Goal: Information Seeking & Learning: Learn about a topic

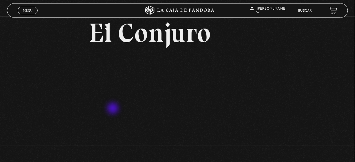
scroll to position [47, 0]
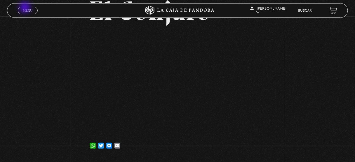
click at [25, 8] on link "Menu Cerrar" at bounding box center [28, 11] width 20 height 8
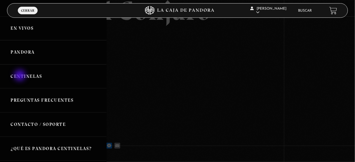
click at [20, 76] on link "Centinelas" at bounding box center [53, 77] width 107 height 24
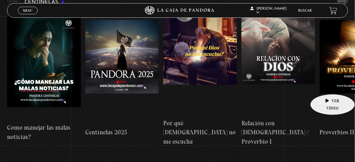
scroll to position [47, 0]
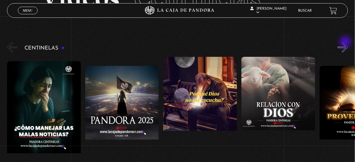
click at [347, 44] on button "»" at bounding box center [343, 47] width 10 height 10
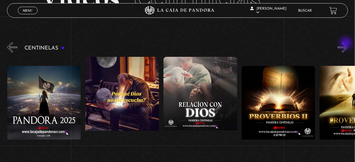
click at [347, 44] on button "»" at bounding box center [343, 47] width 10 height 10
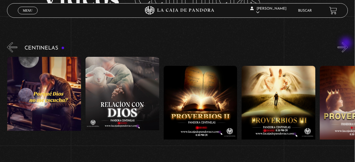
click at [347, 44] on button "»" at bounding box center [343, 47] width 10 height 10
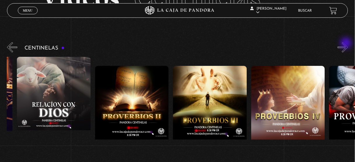
click at [347, 44] on button "»" at bounding box center [343, 47] width 10 height 10
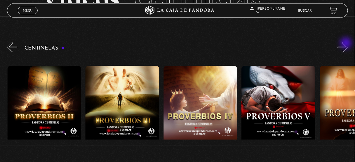
click at [347, 44] on button "»" at bounding box center [343, 47] width 10 height 10
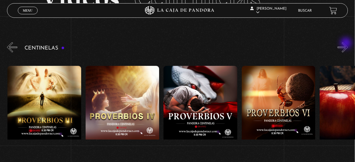
click at [347, 44] on button "»" at bounding box center [343, 47] width 10 height 10
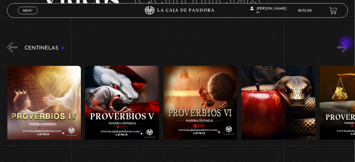
click at [347, 44] on button "»" at bounding box center [343, 47] width 10 height 10
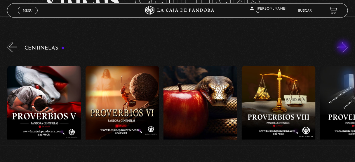
click at [344, 47] on button "»" at bounding box center [343, 47] width 10 height 10
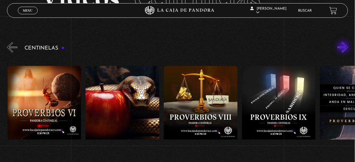
click at [344, 47] on button "»" at bounding box center [343, 47] width 10 height 10
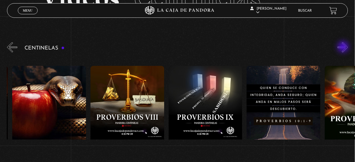
click at [344, 47] on button "»" at bounding box center [343, 47] width 10 height 10
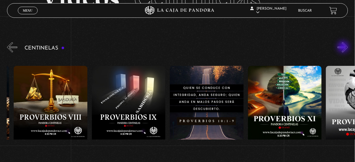
click at [344, 47] on button "»" at bounding box center [343, 47] width 10 height 10
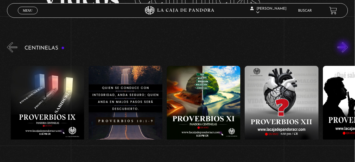
click at [344, 47] on button "»" at bounding box center [343, 47] width 10 height 10
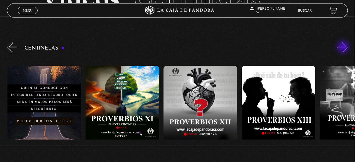
click at [344, 47] on button "»" at bounding box center [343, 47] width 10 height 10
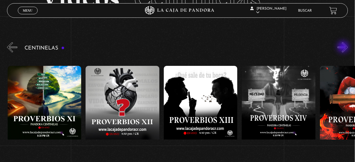
click at [344, 47] on button "»" at bounding box center [343, 47] width 10 height 10
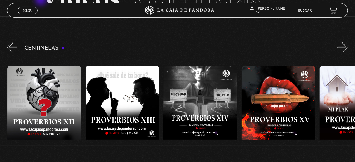
scroll to position [0, 1094]
drag, startPoint x: 312, startPoint y: 11, endPoint x: 309, endPoint y: 15, distance: 4.8
click at [312, 11] on link "Buscar" at bounding box center [305, 11] width 14 height 4
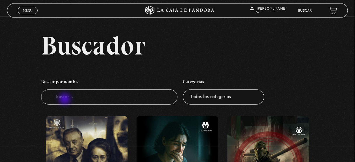
click at [65, 100] on input "Buscador" at bounding box center [109, 97] width 136 height 15
type input "sanar"
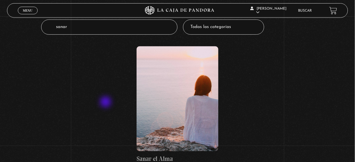
scroll to position [140, 0]
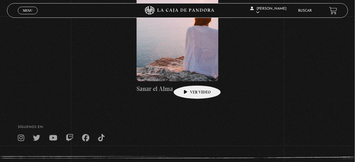
click at [185, 73] on figure at bounding box center [178, 28] width 82 height 105
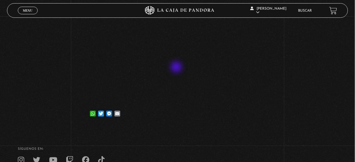
scroll to position [41, 0]
